Goal: Check status: Check status

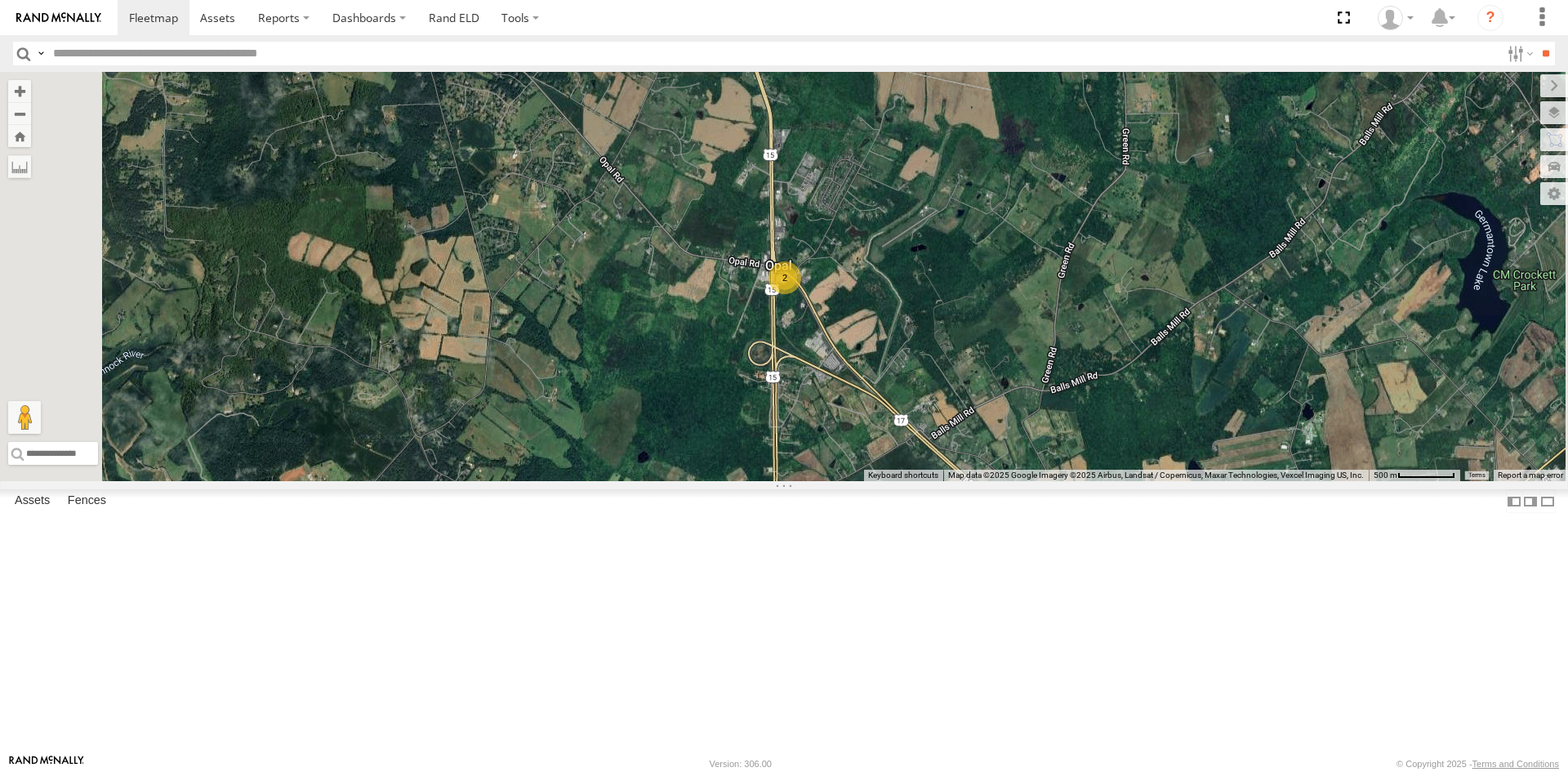
click at [801, 294] on div "2" at bounding box center [784, 277] width 32 height 32
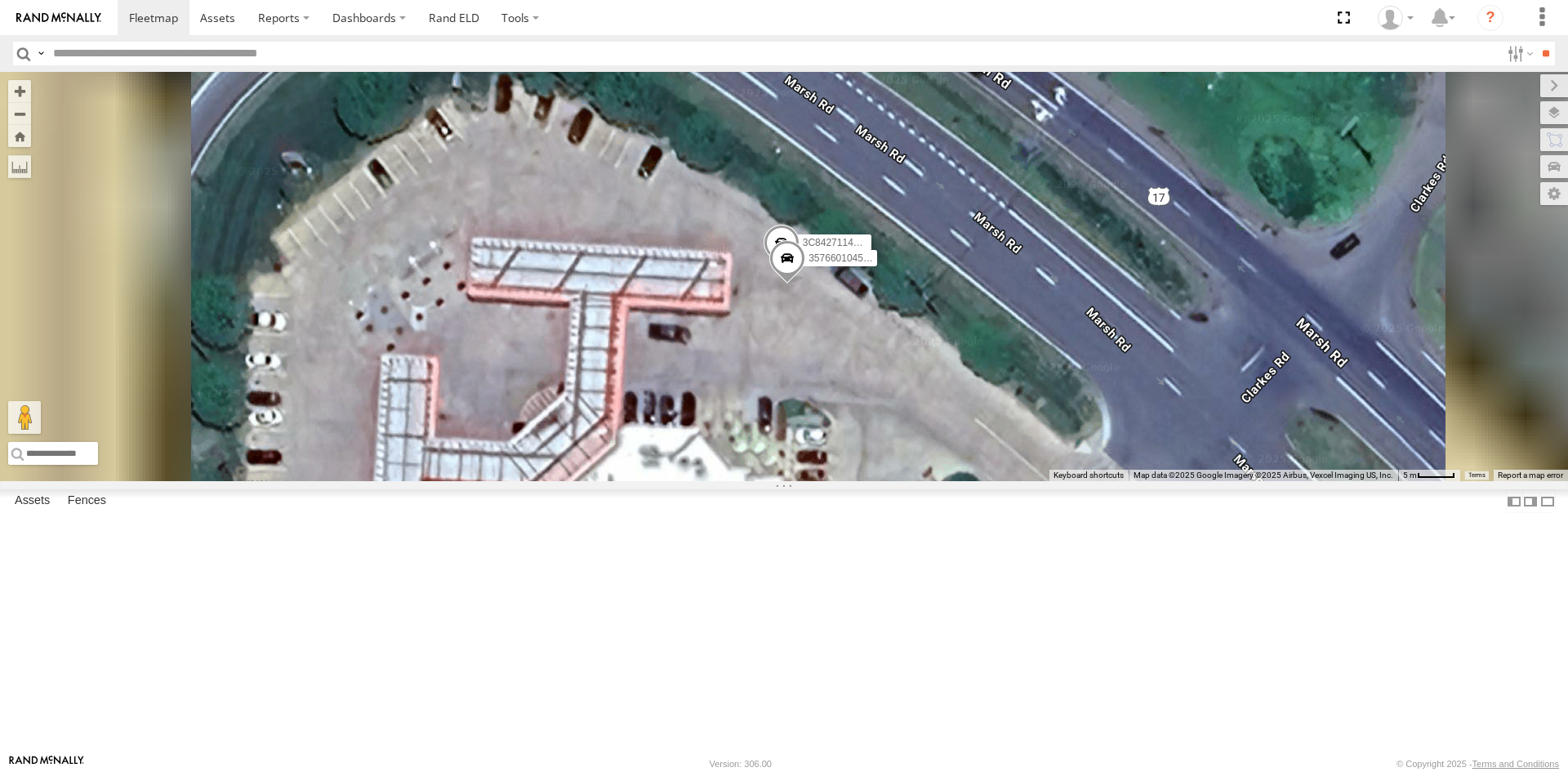
click at [805, 284] on span at bounding box center [787, 263] width 36 height 44
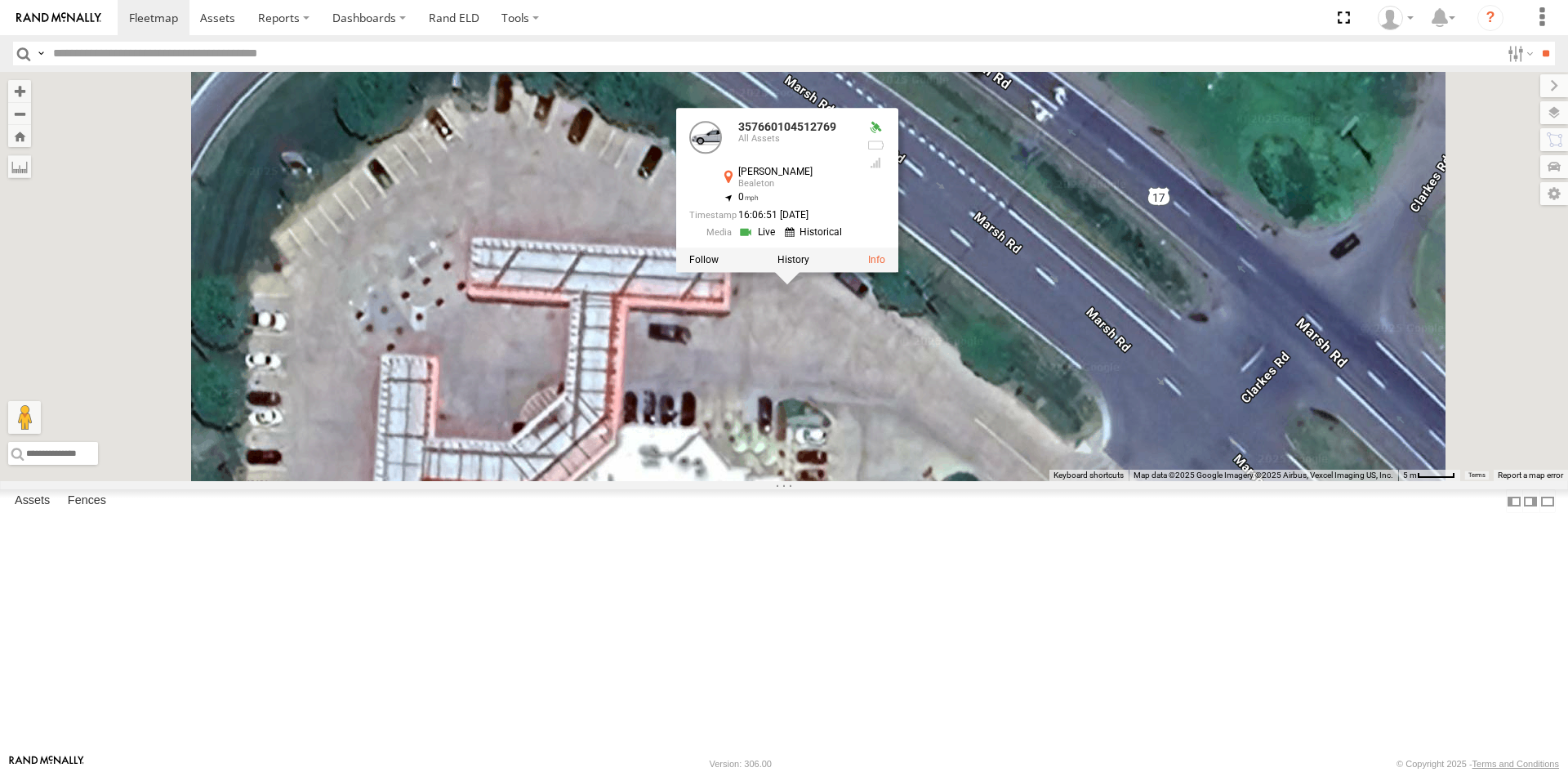
click at [779, 240] on link at bounding box center [758, 231] width 41 height 16
